Goal: Task Accomplishment & Management: Use online tool/utility

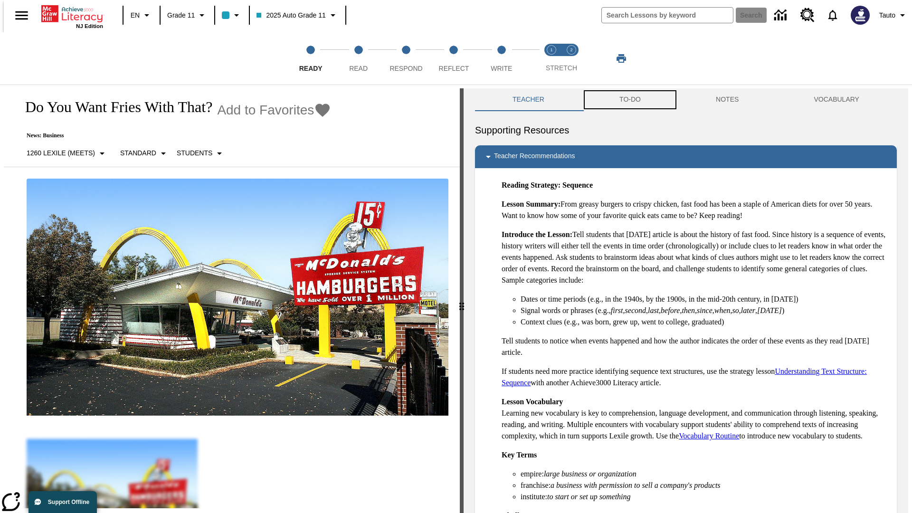
click at [629, 100] on button "TO-DO" at bounding box center [630, 99] width 96 height 23
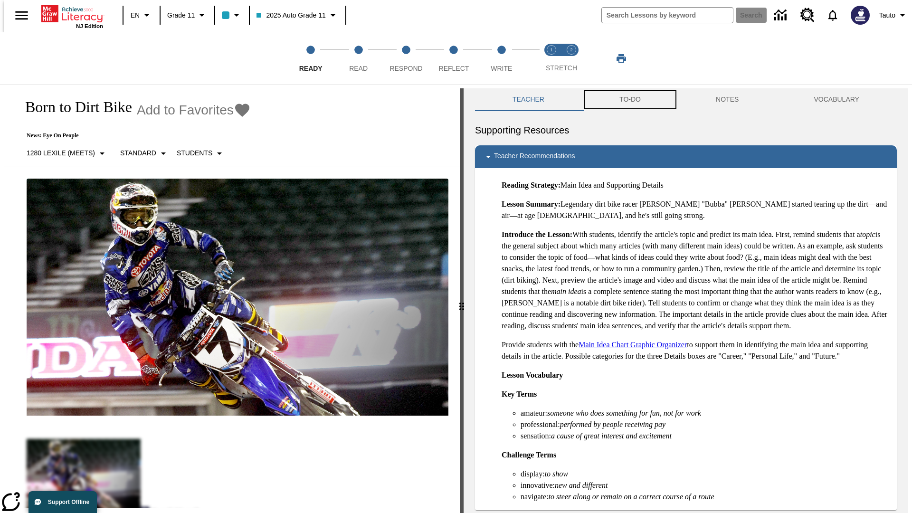
click at [629, 100] on button "TO-DO" at bounding box center [630, 99] width 96 height 23
